Goal: Task Accomplishment & Management: Manage account settings

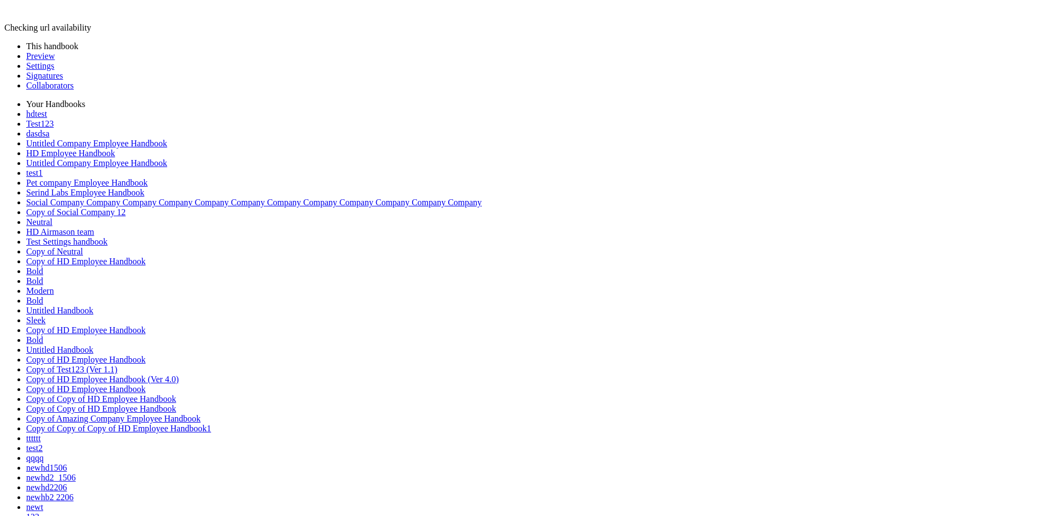
scroll to position [5143, 0]
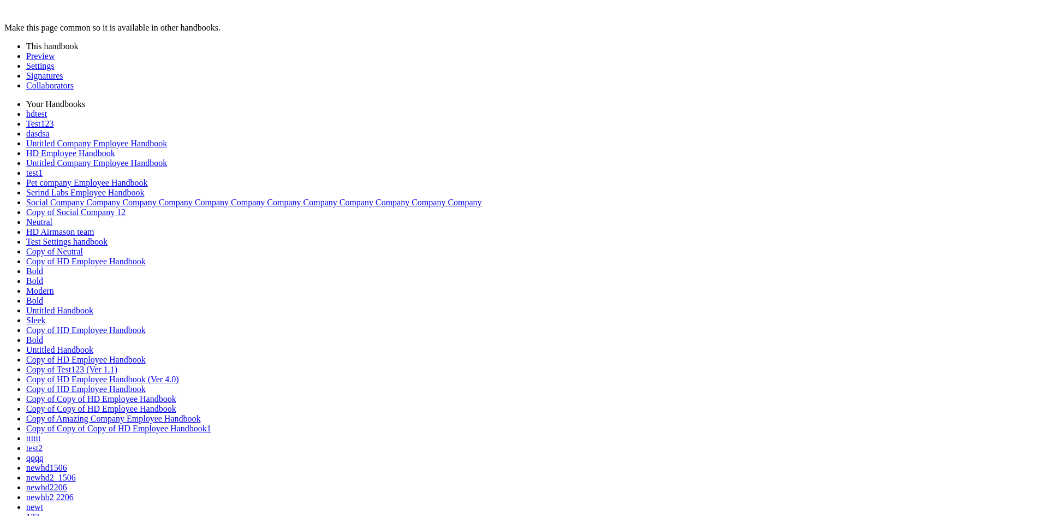
type input "******"
drag, startPoint x: 553, startPoint y: 61, endPoint x: 532, endPoint y: 29, distance: 37.4
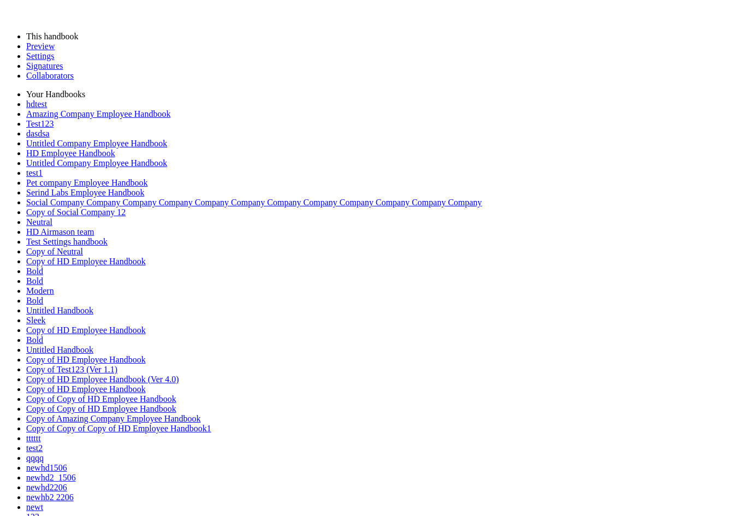
drag, startPoint x: 267, startPoint y: 177, endPoint x: 456, endPoint y: 182, distance: 189.0
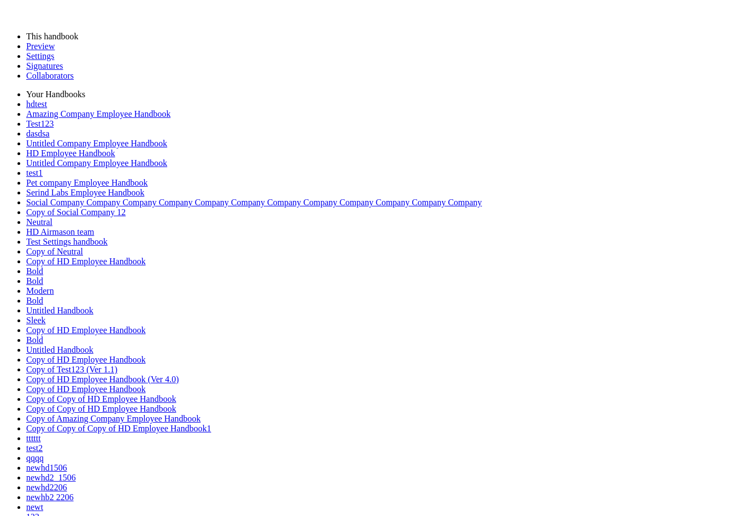
copy div "A Common Page has been updated!"
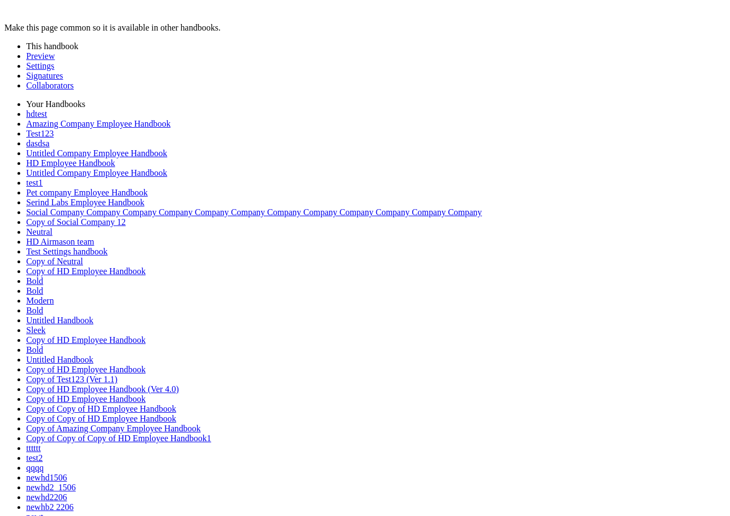
type input "*"
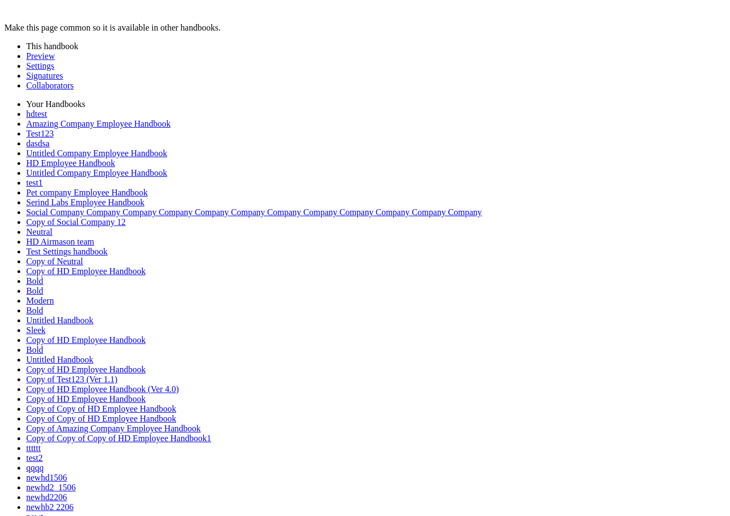
scroll to position [320, 0]
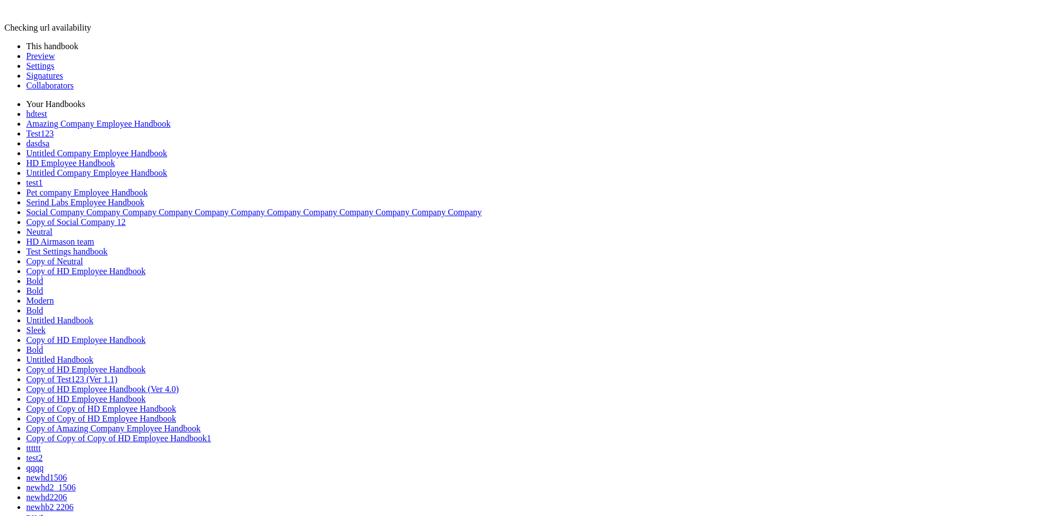
type input "********"
type input "*"
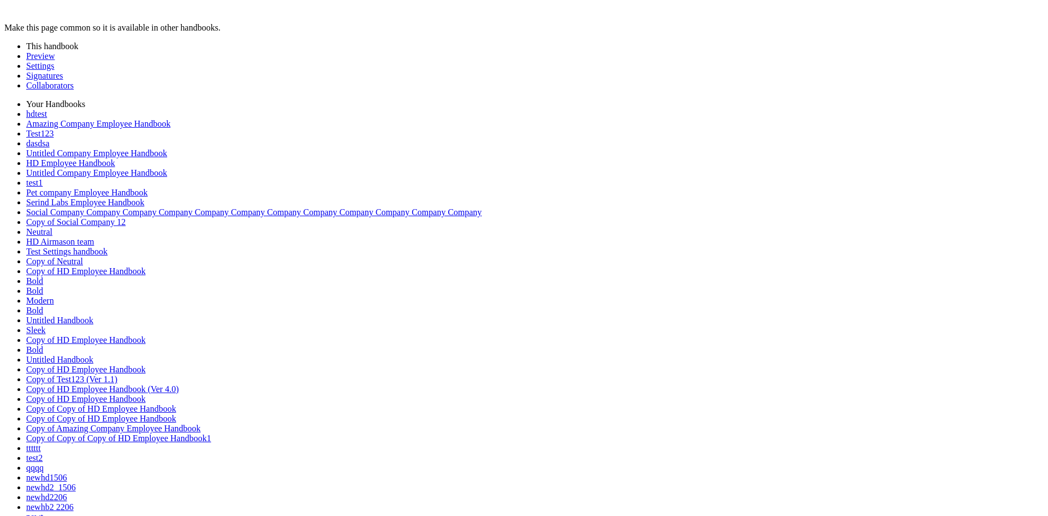
click at [454, 189] on div at bounding box center [454, 189] width 0 height 0
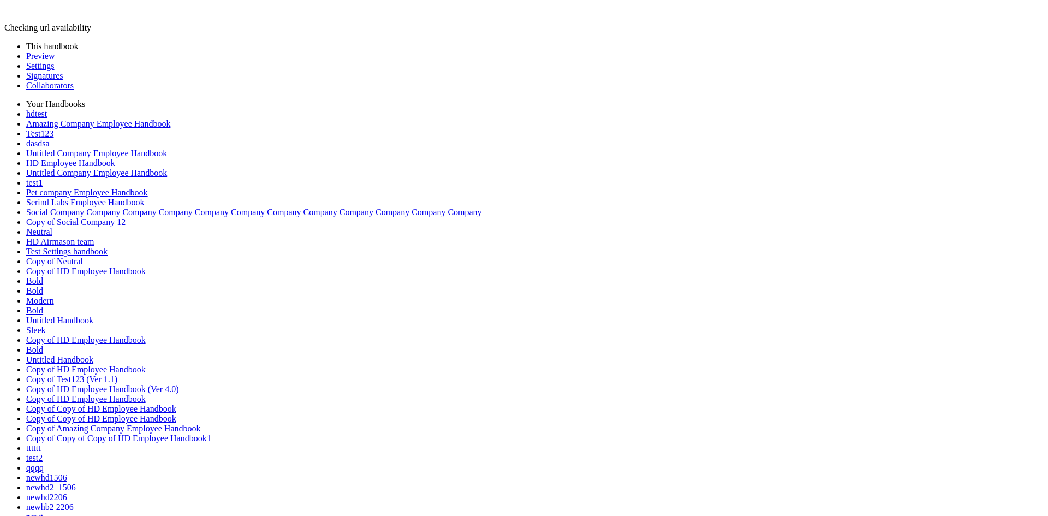
drag, startPoint x: 0, startPoint y: 0, endPoint x: 61, endPoint y: 187, distance: 196.5
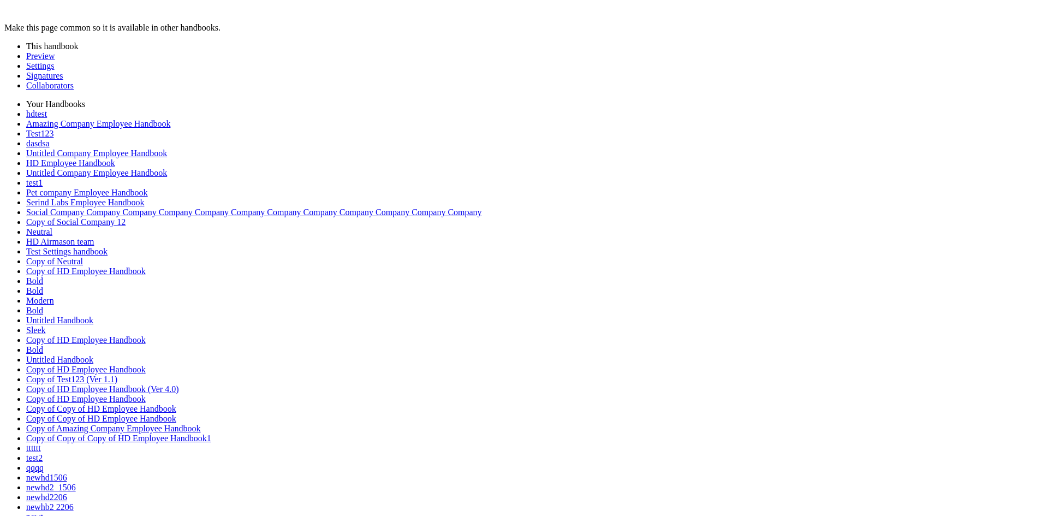
type input "*"
